Goal: Task Accomplishment & Management: Use online tool/utility

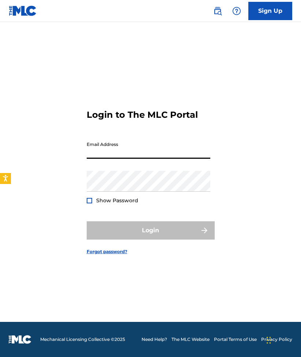
click at [115, 153] on input "Email Address" at bounding box center [149, 148] width 124 height 21
type input "[EMAIL_ADDRESS][DOMAIN_NAME]"
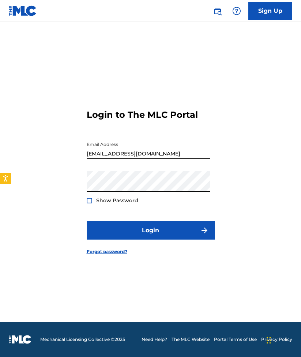
click at [90, 199] on div at bounding box center [89, 200] width 5 height 5
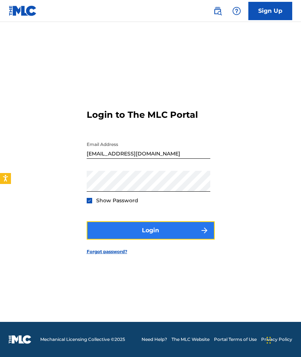
click at [156, 229] on button "Login" at bounding box center [151, 230] width 128 height 18
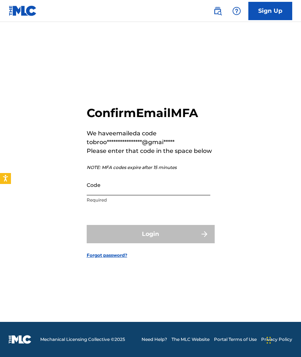
click at [123, 187] on input "Code" at bounding box center [149, 184] width 124 height 21
paste input "818710"
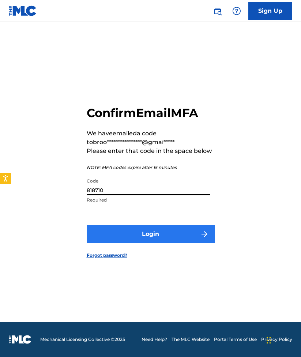
type input "818710"
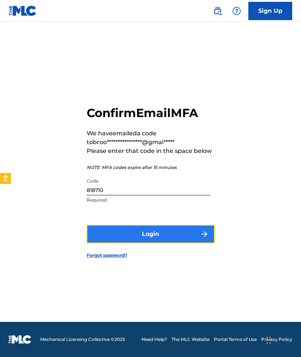
click at [148, 231] on button "Login" at bounding box center [151, 234] width 128 height 18
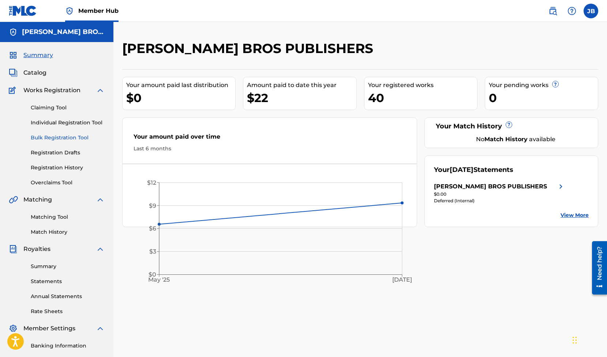
click at [60, 135] on link "Bulk Registration Tool" at bounding box center [68, 138] width 74 height 8
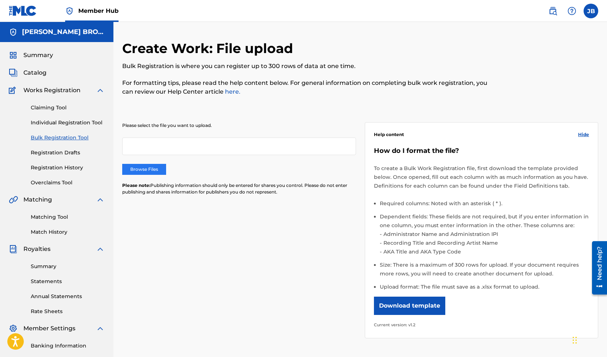
click at [150, 166] on label "Browse Files" at bounding box center [144, 169] width 44 height 11
click at [0, 0] on input "Browse Files" at bounding box center [0, 0] width 0 height 0
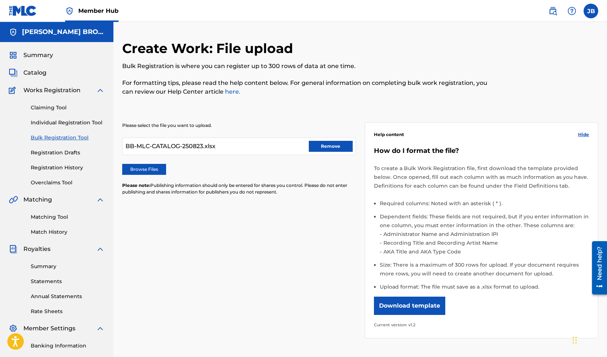
scroll to position [97, 0]
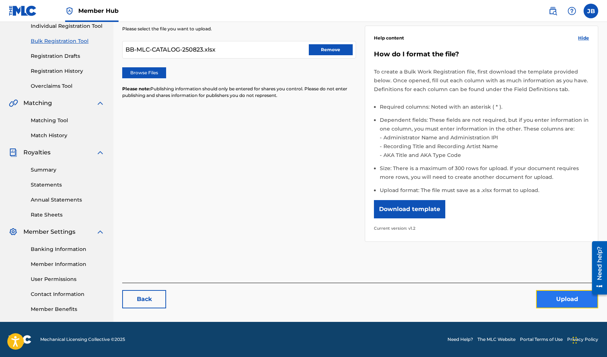
click at [301, 300] on button "Upload" at bounding box center [567, 299] width 62 height 18
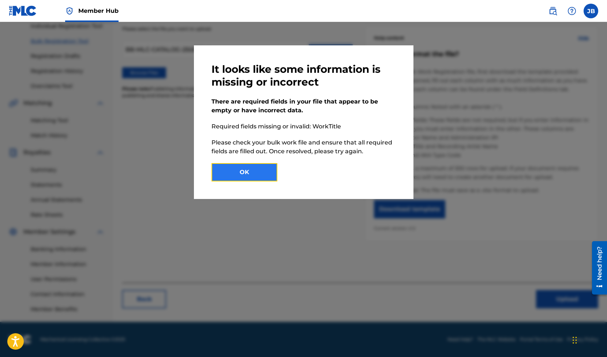
click at [238, 171] on button "OK" at bounding box center [244, 172] width 66 height 18
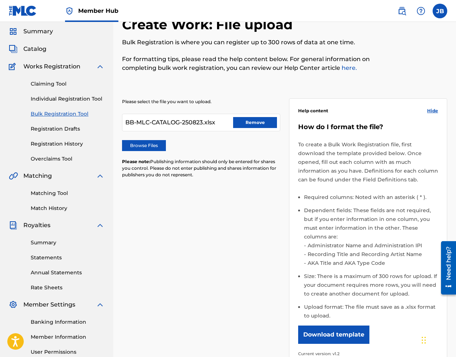
scroll to position [0, 0]
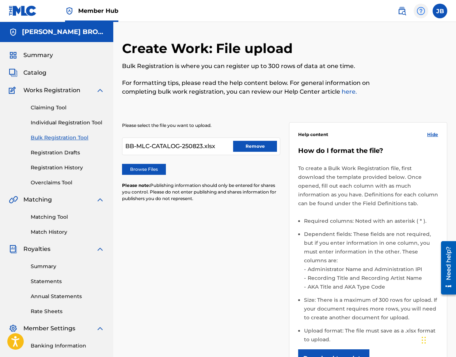
click at [301, 10] on img at bounding box center [421, 11] width 9 height 9
click at [301, 31] on link "Contact us" at bounding box center [421, 40] width 62 height 18
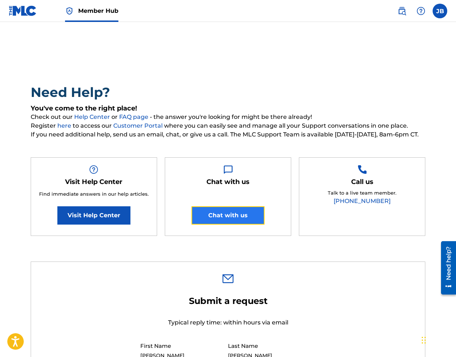
click at [235, 216] on button "Chat with us" at bounding box center [228, 215] width 73 height 18
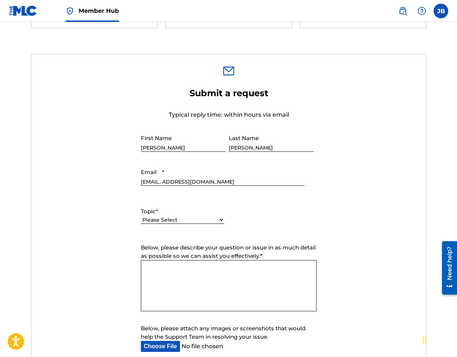
scroll to position [207, 0]
